Goal: Find specific page/section: Find specific page/section

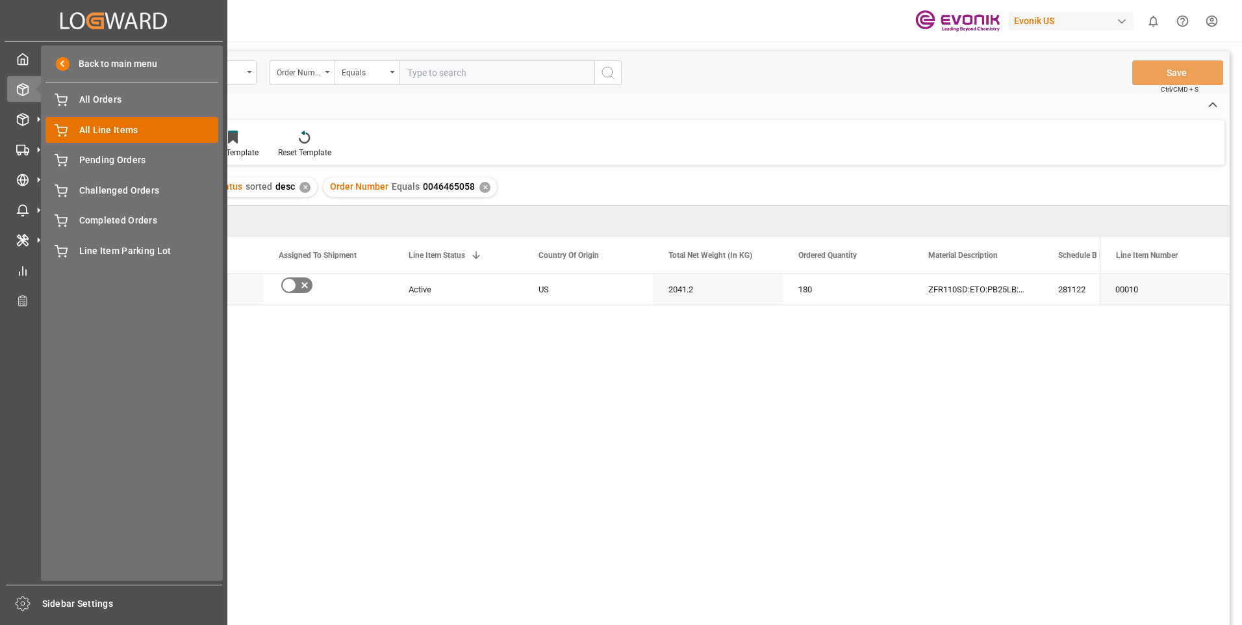
click at [91, 129] on div "Created by potrace 1.15, written by [PERSON_NAME] [DATE]-[DATE] Created by potr…" at bounding box center [113, 308] width 227 height 617
click at [119, 158] on span "Pending Orders" at bounding box center [149, 160] width 140 height 14
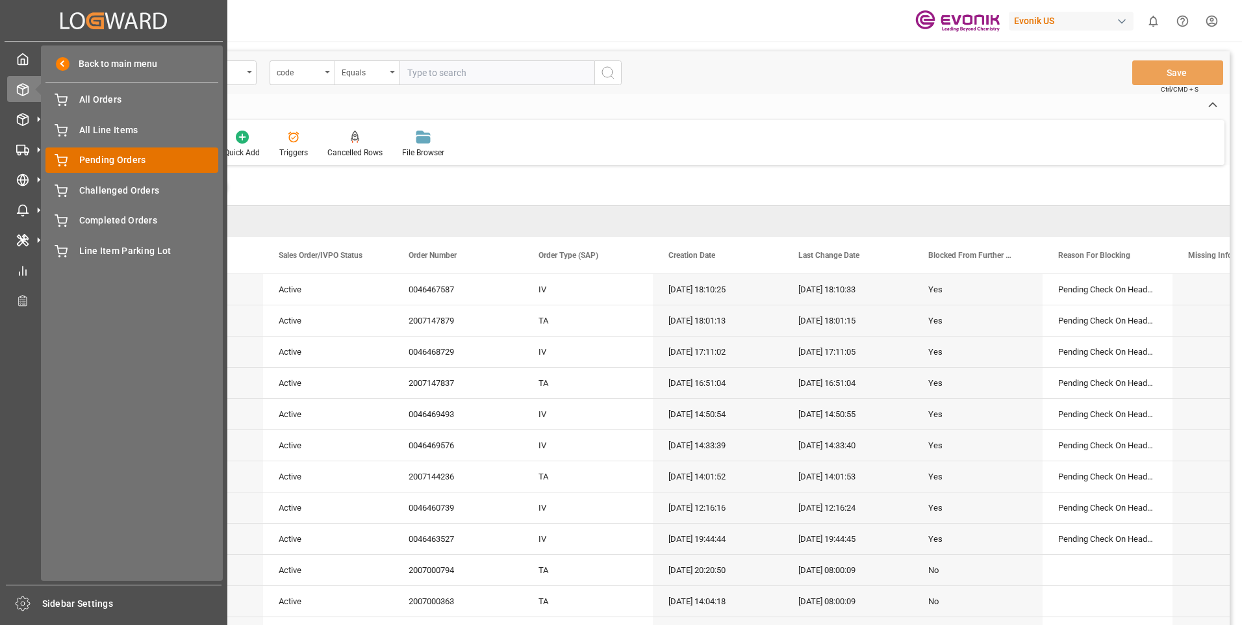
click at [134, 157] on span "Pending Orders" at bounding box center [149, 160] width 140 height 14
click at [105, 160] on span "Pending Orders" at bounding box center [149, 160] width 140 height 14
click at [108, 161] on span "Pending Orders" at bounding box center [149, 160] width 140 height 14
click at [104, 161] on span "Pending Orders" at bounding box center [149, 160] width 140 height 14
click at [107, 162] on span "Pending Orders" at bounding box center [149, 160] width 140 height 14
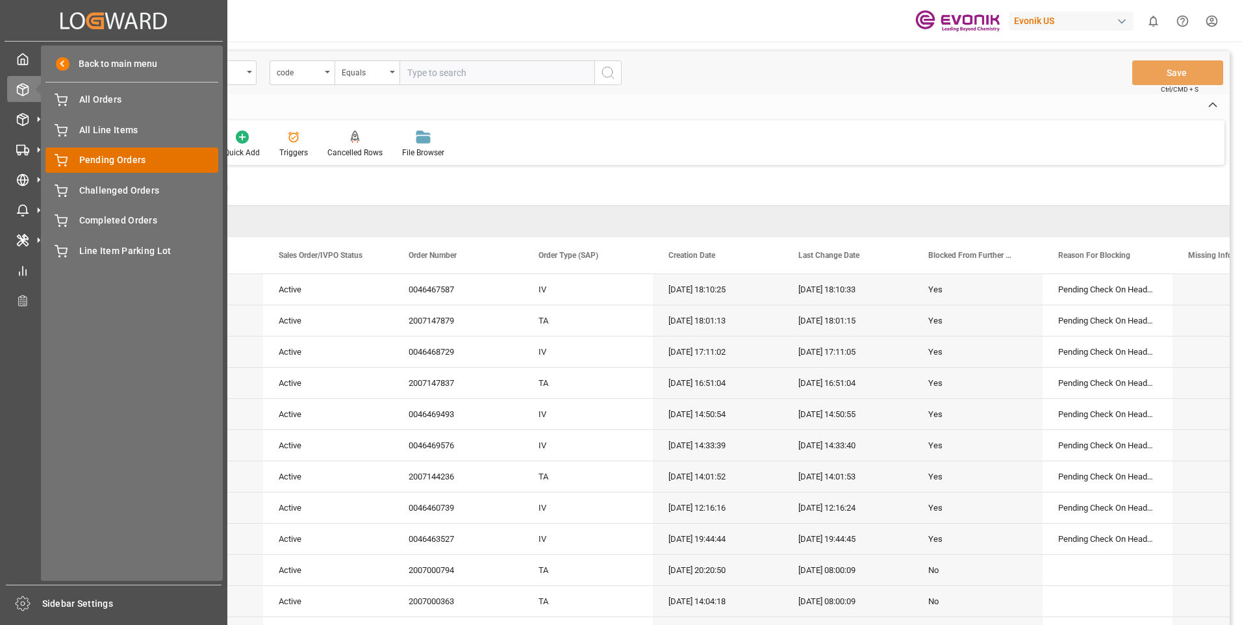
click at [107, 162] on span "Pending Orders" at bounding box center [149, 160] width 140 height 14
click at [65, 160] on icon at bounding box center [61, 160] width 13 height 13
click at [97, 162] on span "Pending Orders" at bounding box center [149, 160] width 140 height 14
click at [101, 132] on span "All Line Items" at bounding box center [149, 130] width 140 height 14
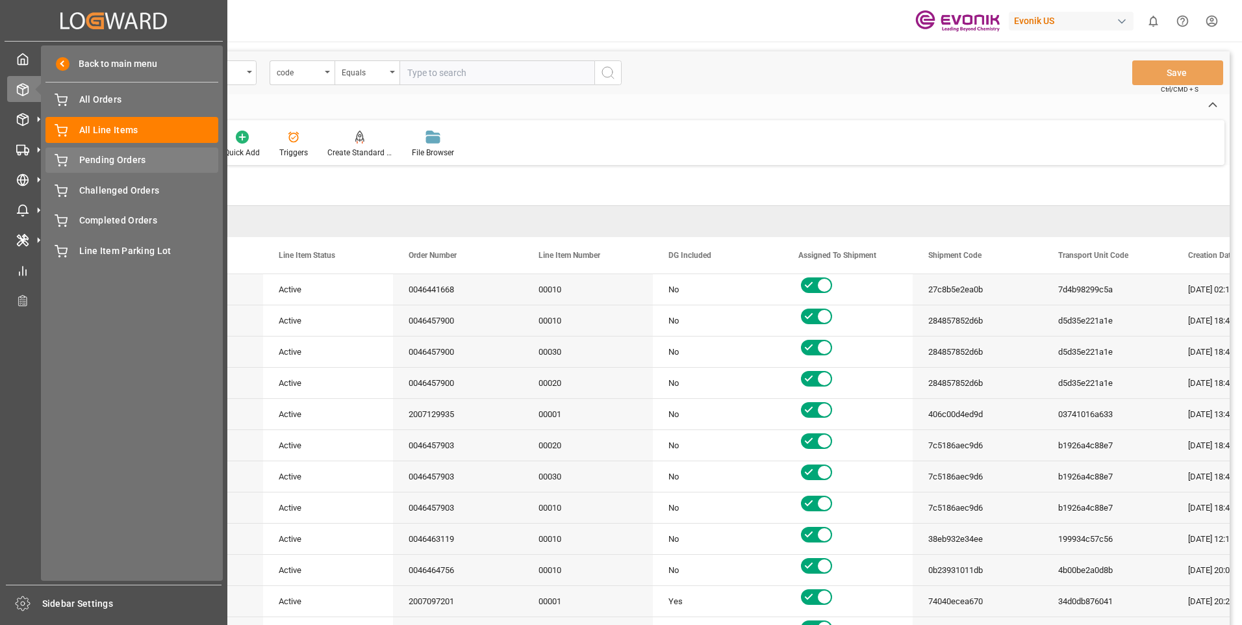
click at [95, 163] on span "Pending Orders" at bounding box center [149, 160] width 140 height 14
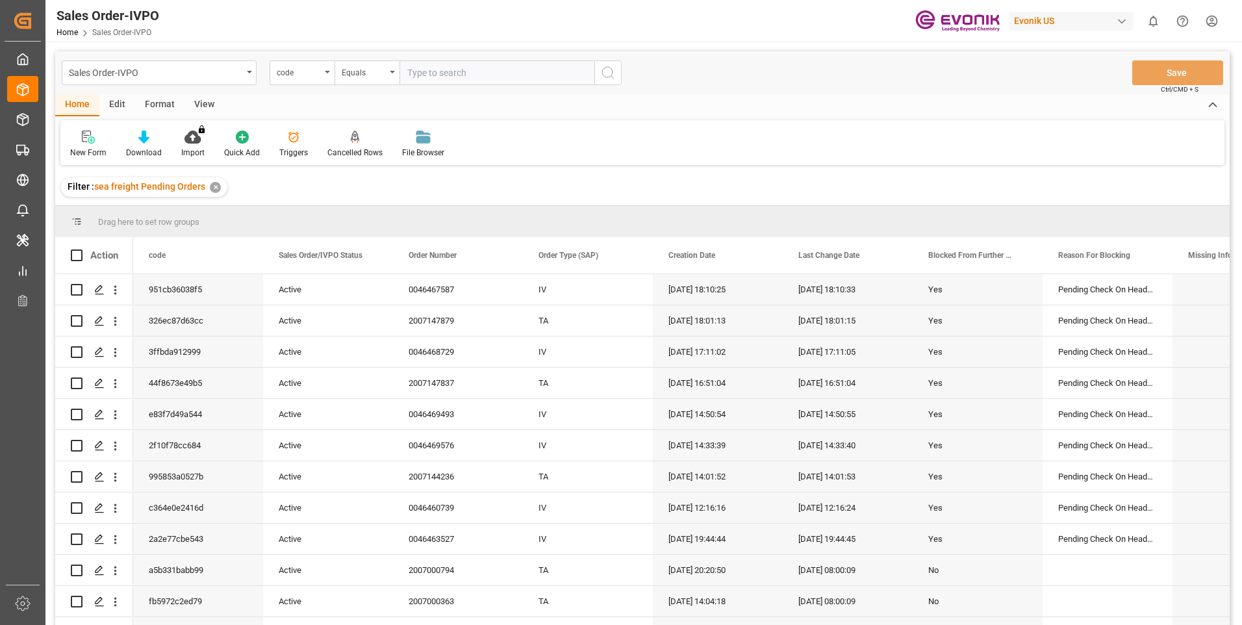
click at [451, 199] on div "Filter : sea freight Pending Orders ✕" at bounding box center [642, 187] width 1174 height 36
